Goal: Information Seeking & Learning: Compare options

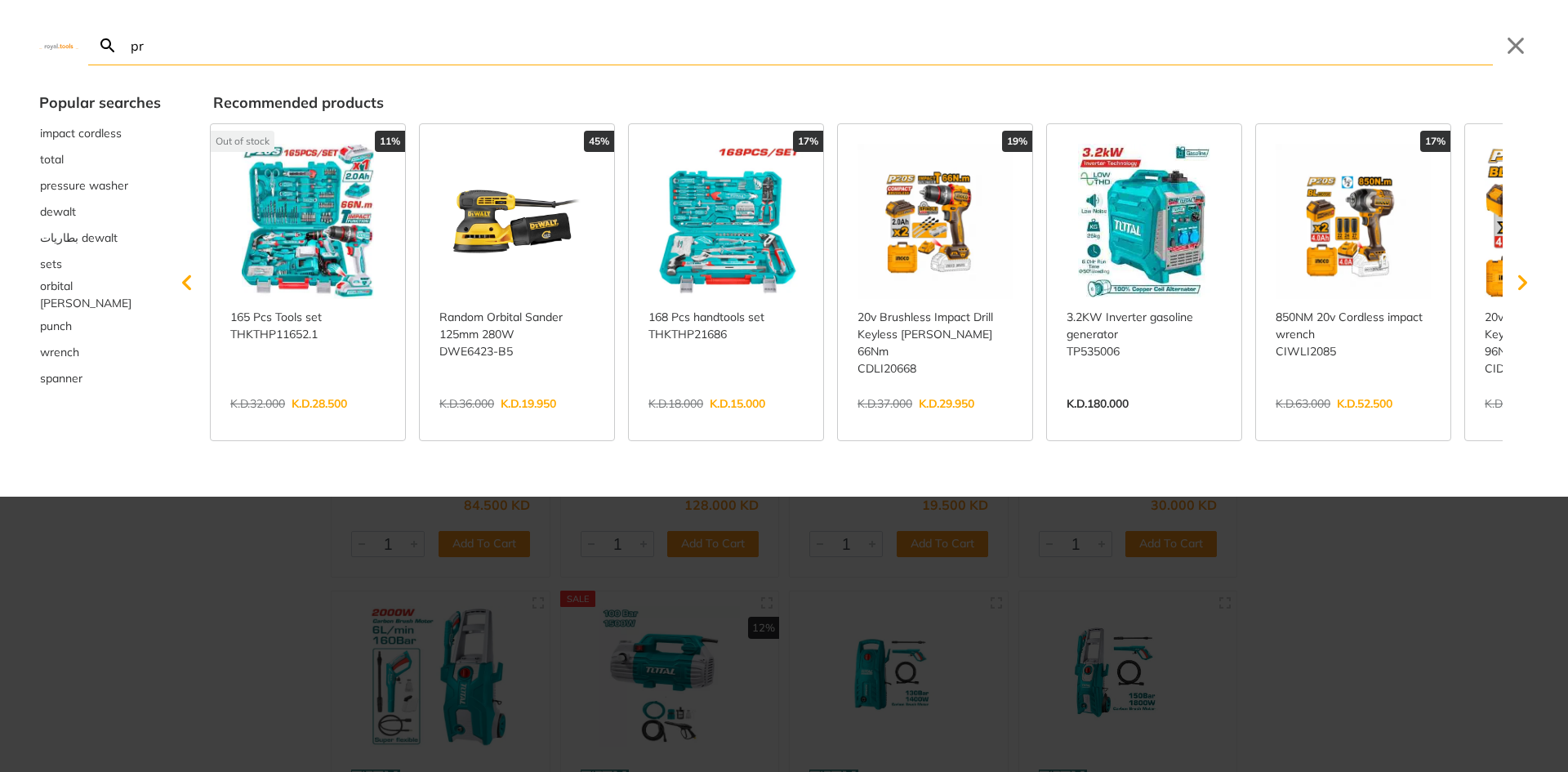
type input "pre"
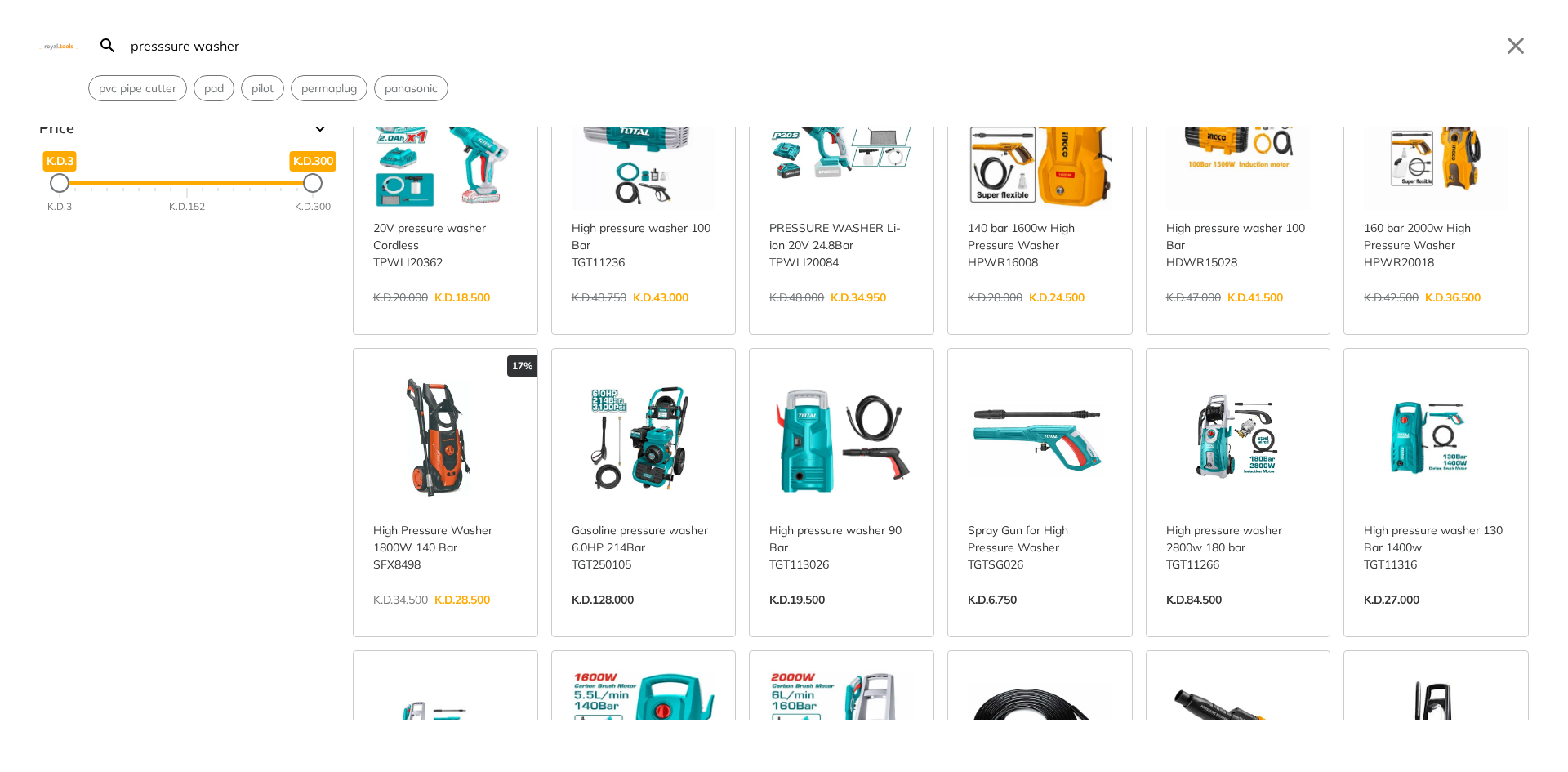
scroll to position [327, 0]
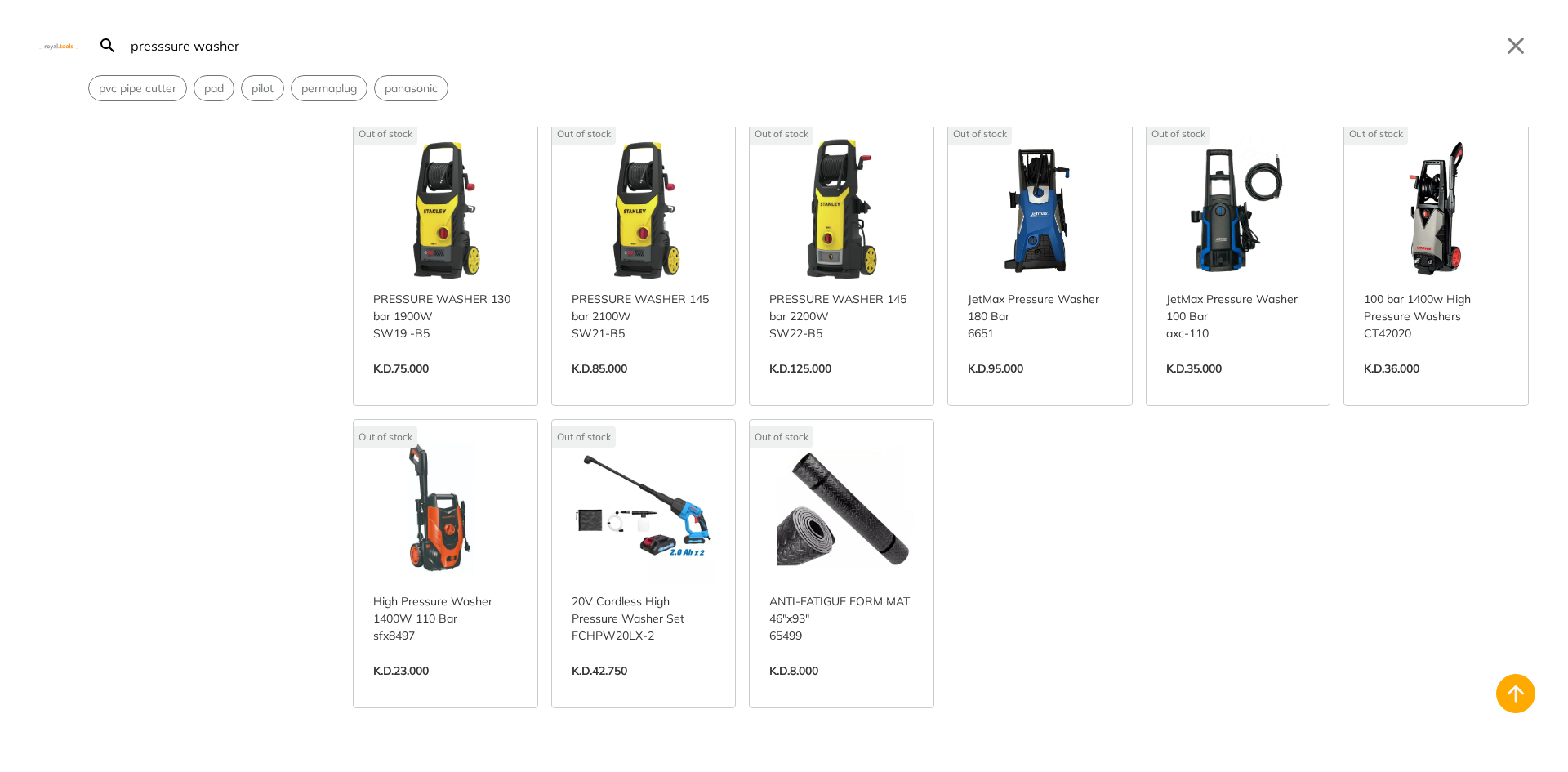
scroll to position [2859, 0]
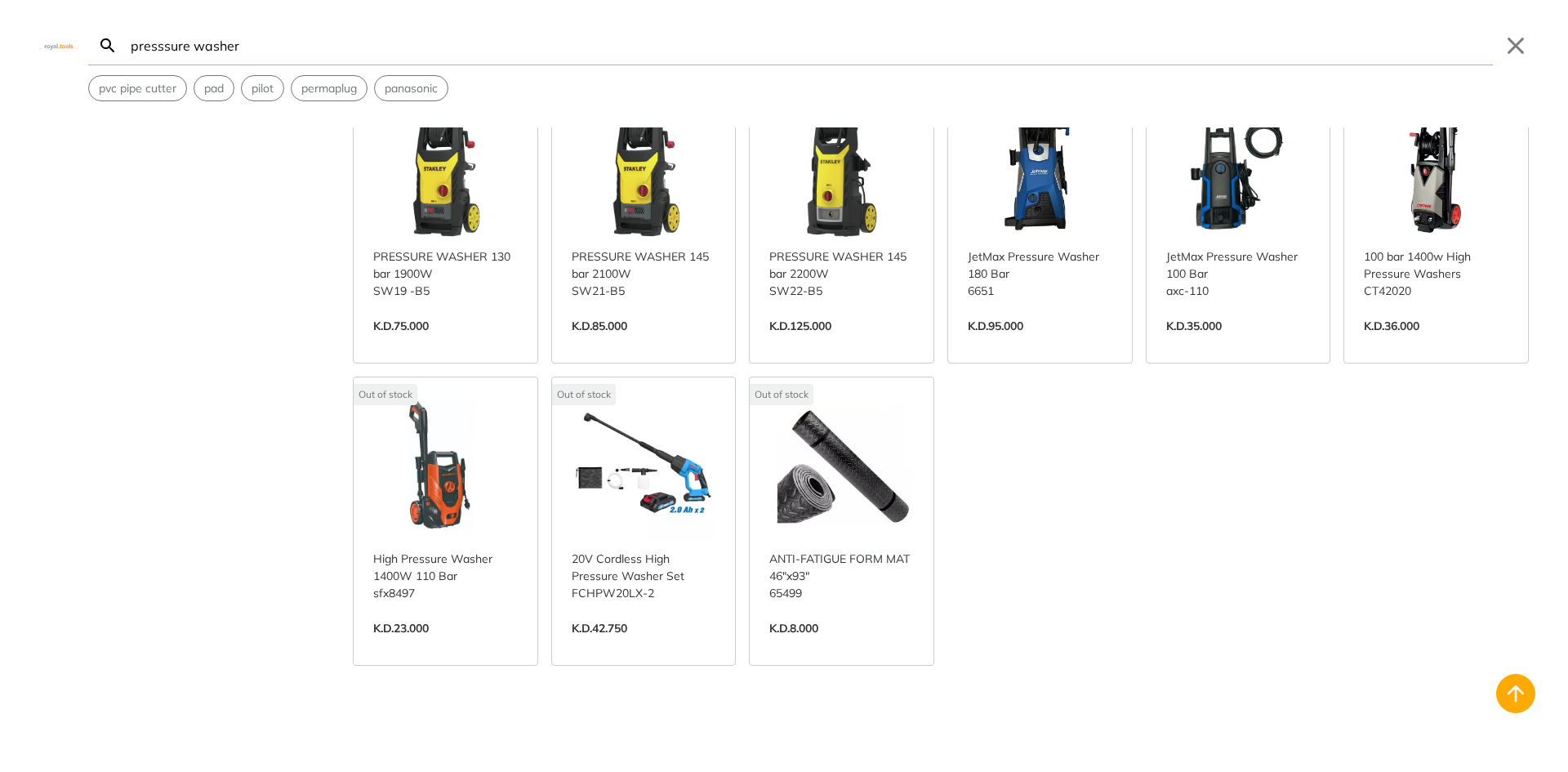
type input "presssure washer"
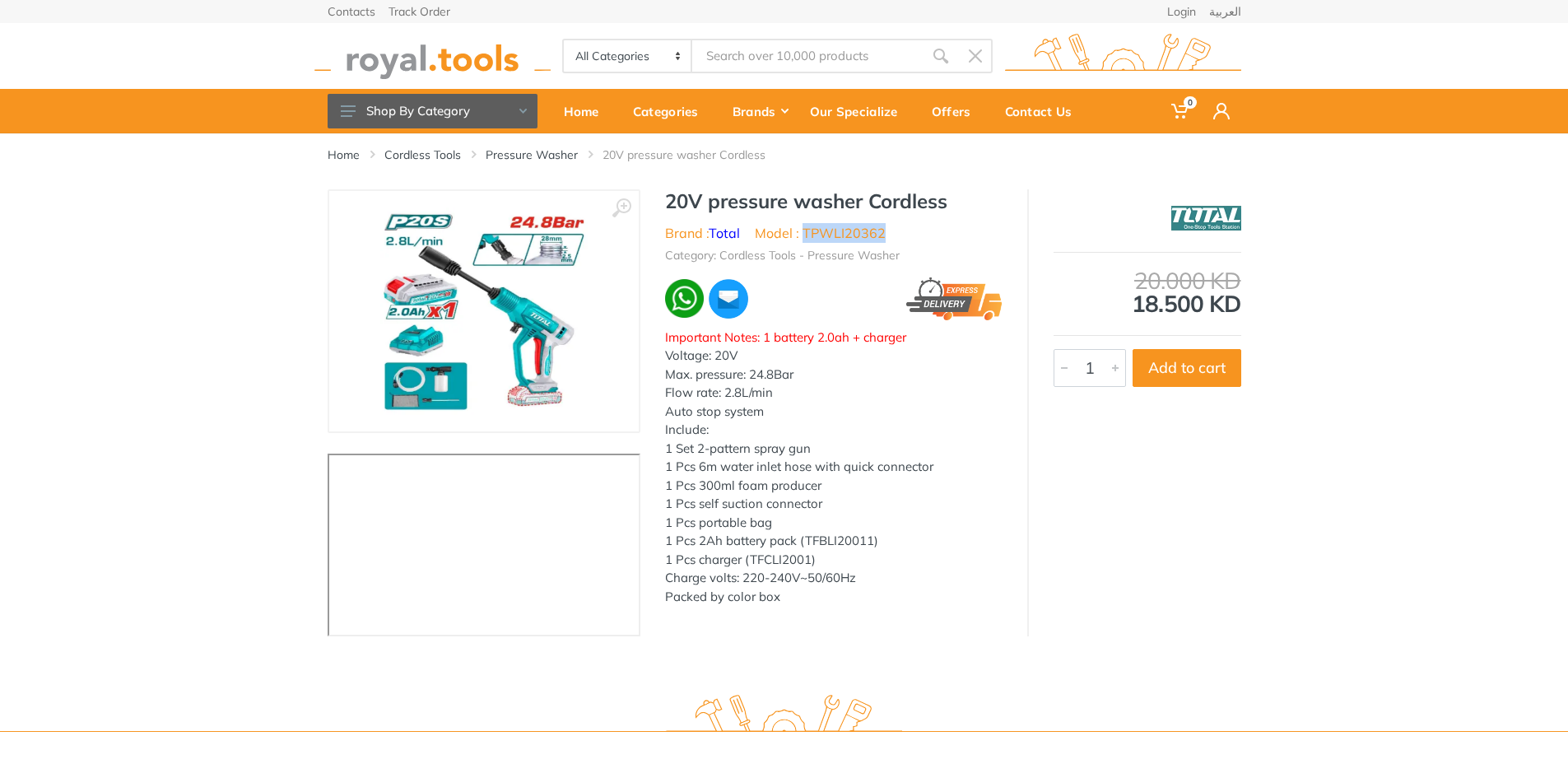
drag, startPoint x: 898, startPoint y: 234, endPoint x: 804, endPoint y: 236, distance: 94.0
click at [804, 236] on ul "Brand : Total Model : TPWLI20362" at bounding box center [834, 233] width 337 height 20
copy li "TPWLI20362"
drag, startPoint x: 846, startPoint y: 232, endPoint x: 910, endPoint y: 214, distance: 66.5
click at [909, 211] on h1 "20V pressure washer Cordless" at bounding box center [834, 201] width 337 height 24
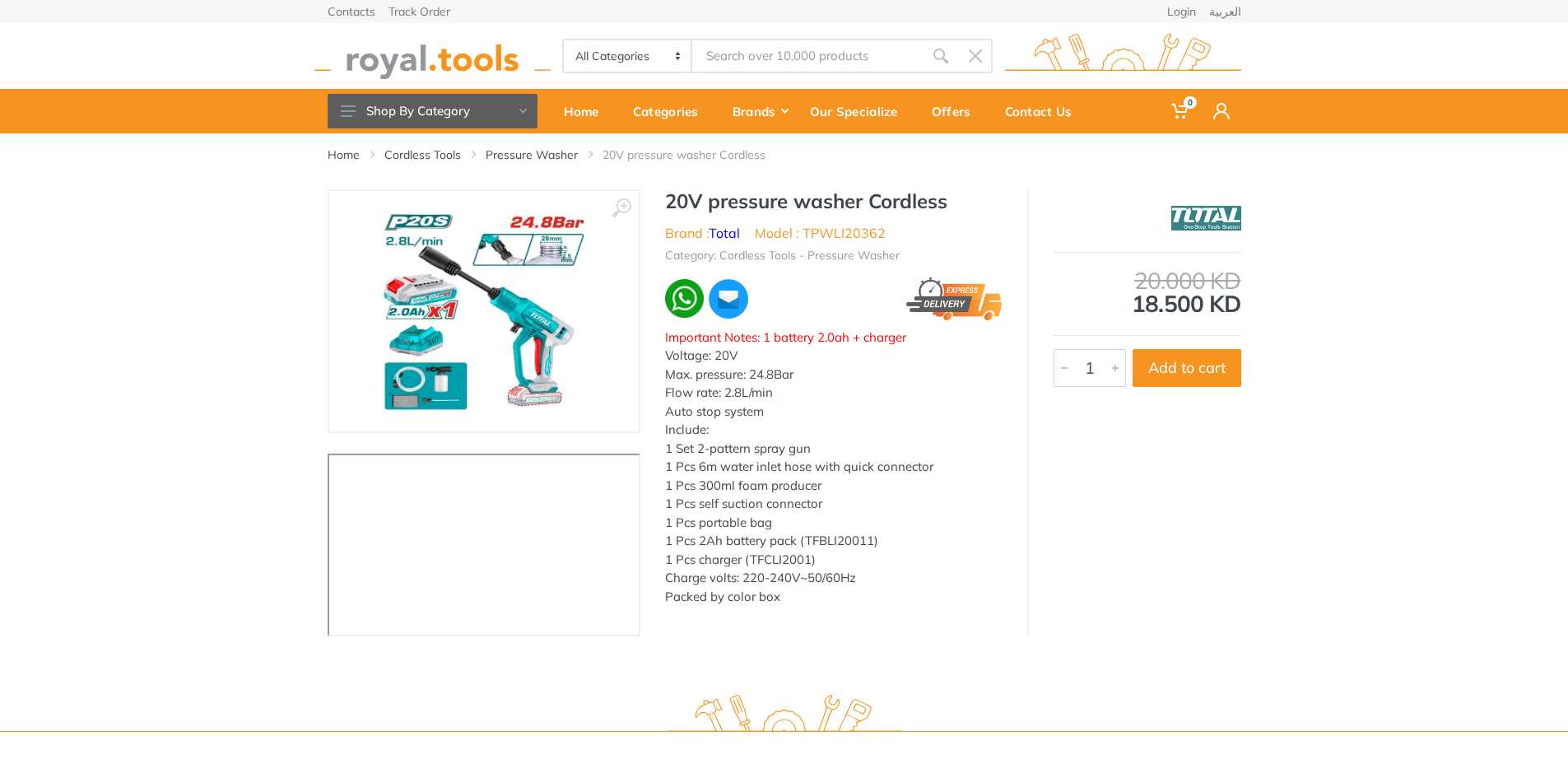
click at [911, 224] on ul "Brand : Total Model : TPWLI20362" at bounding box center [834, 233] width 337 height 20
drag, startPoint x: 903, startPoint y: 235, endPoint x: 816, endPoint y: 235, distance: 87.0
click at [816, 235] on ul "Brand : Total Model : TPWLI20362" at bounding box center [834, 233] width 337 height 20
click at [811, 235] on li "Model : TPWLI20362" at bounding box center [820, 233] width 131 height 20
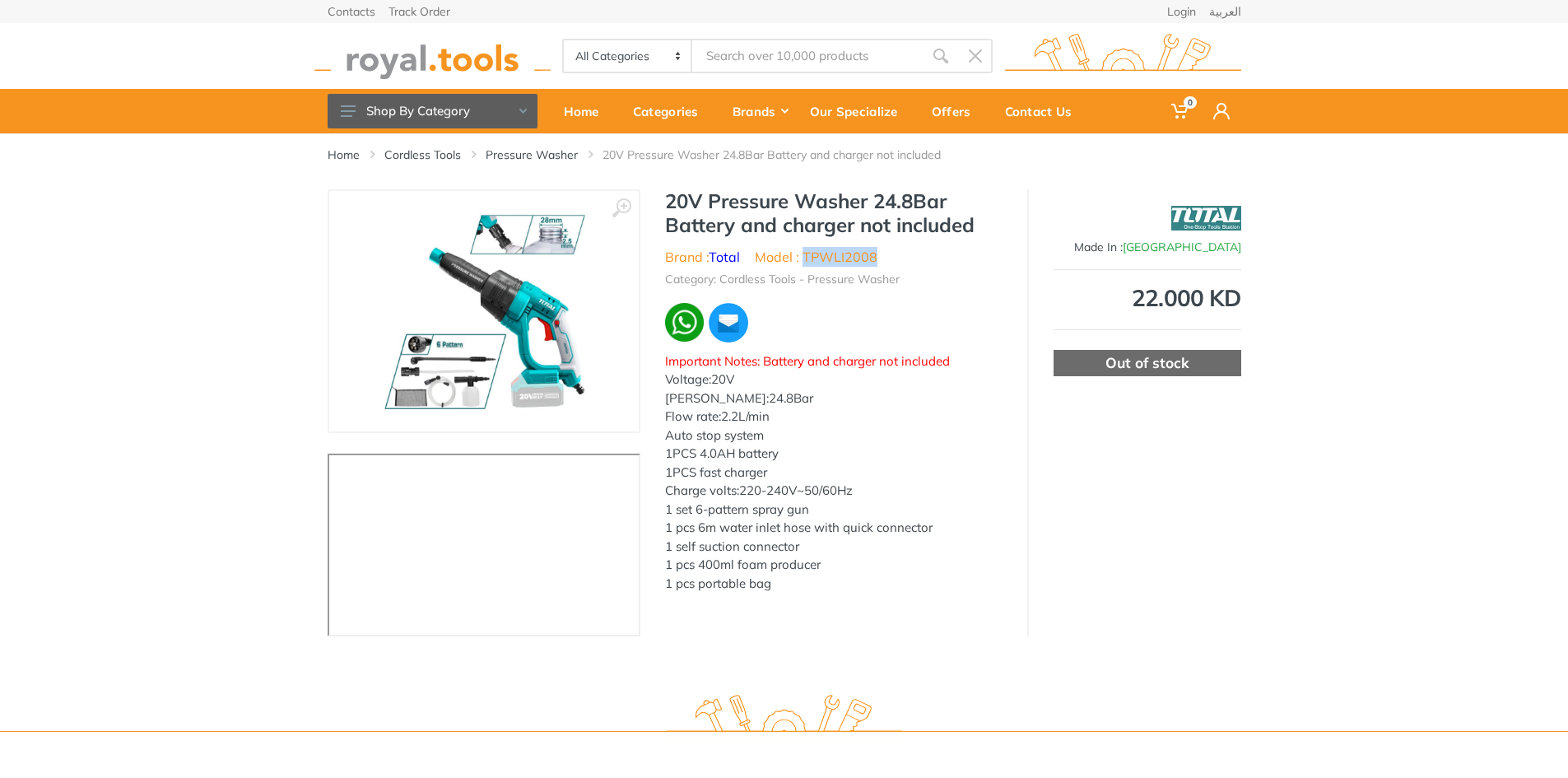
drag, startPoint x: 910, startPoint y: 254, endPoint x: 802, endPoint y: 257, distance: 108.0
click at [802, 257] on ul "Brand : Total Model : TPWLI2008" at bounding box center [834, 257] width 337 height 20
